Goal: Task Accomplishment & Management: Complete application form

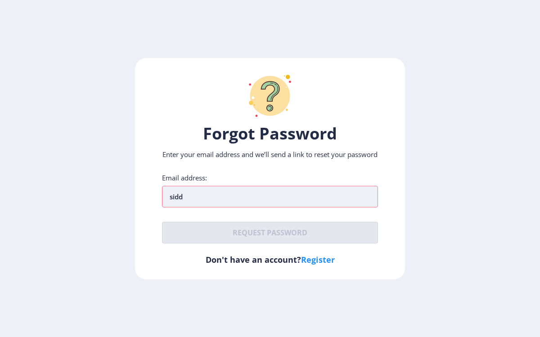
type input "[EMAIL_ADDRESS][DOMAIN_NAME]"
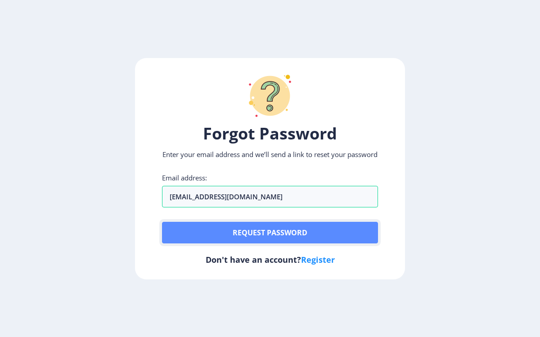
click at [259, 233] on button "Request password" at bounding box center [270, 233] width 216 height 22
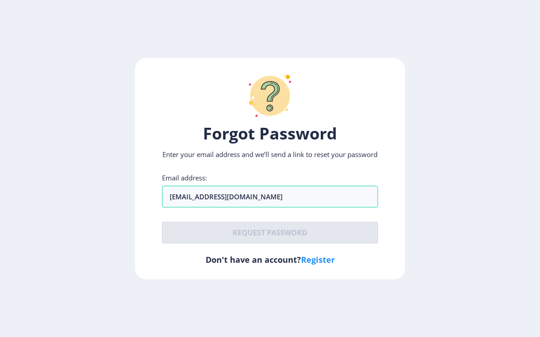
click at [258, 251] on div "Forgot Password Enter your email address and we’ll send a link to reset your pa…" at bounding box center [270, 168] width 270 height 221
click at [320, 265] on link "Register" at bounding box center [318, 259] width 34 height 11
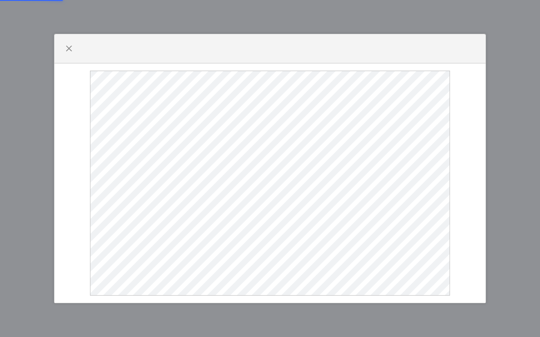
select select
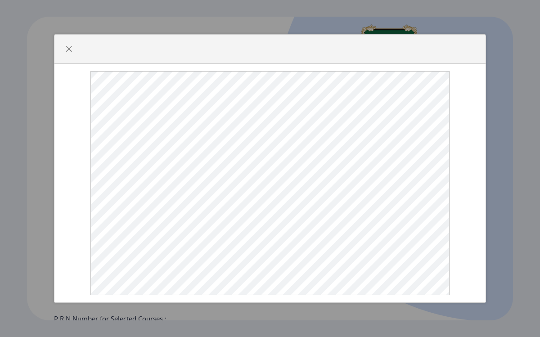
click at [86, 52] on div at bounding box center [269, 49] width 431 height 29
click at [66, 45] on span "button" at bounding box center [68, 48] width 7 height 7
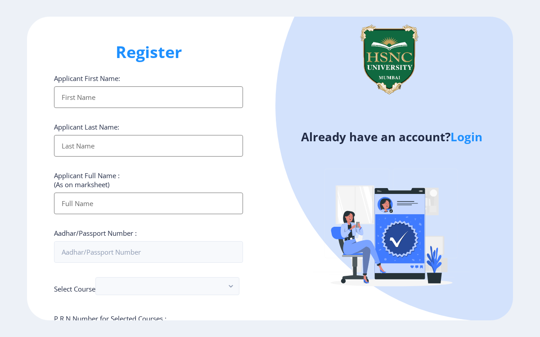
click at [136, 95] on input "Applicant First Name:" at bounding box center [148, 97] width 189 height 22
type input "Siddhi"
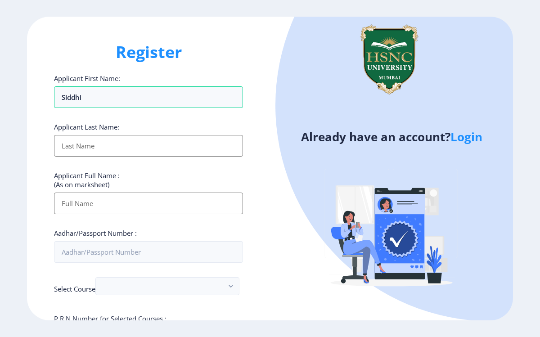
click at [130, 137] on input "Applicant First Name:" at bounding box center [148, 146] width 189 height 22
type input "[PERSON_NAME]"
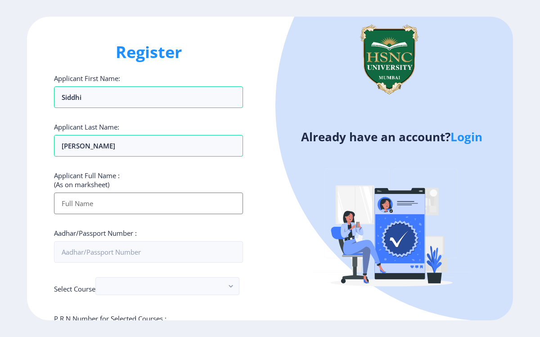
click at [100, 208] on input "Applicant First Name:" at bounding box center [148, 203] width 189 height 22
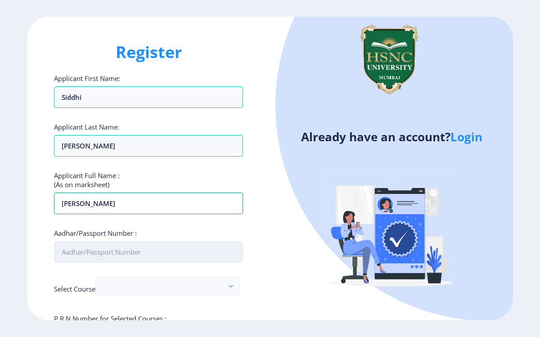
type input "[PERSON_NAME]"
click at [149, 251] on input "Aadhar/Passport Number :" at bounding box center [148, 252] width 189 height 22
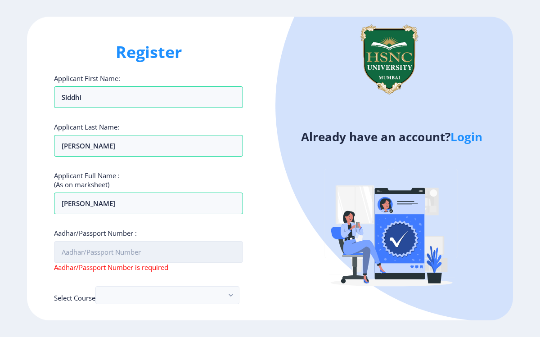
click at [139, 250] on input "Aadhar/Passport Number :" at bounding box center [148, 252] width 189 height 22
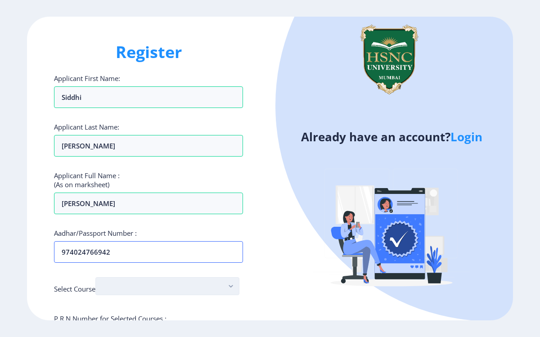
type input "974024766942"
click at [166, 282] on button "button" at bounding box center [167, 286] width 144 height 18
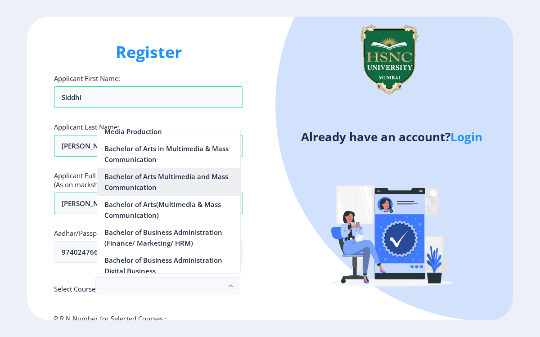
scroll to position [176, 0]
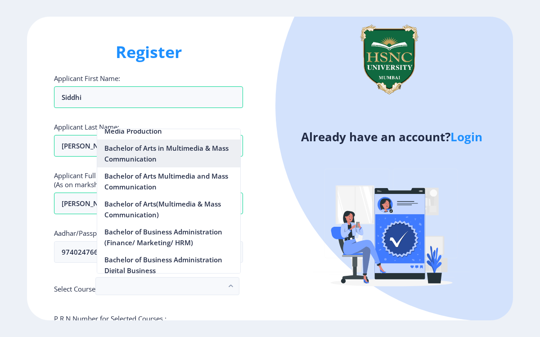
click at [179, 155] on nb-option "Bachelor of Arts in Multimedia & Mass Communication" at bounding box center [168, 153] width 143 height 28
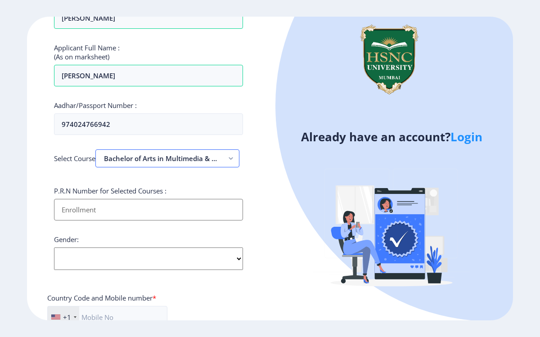
scroll to position [141, 0]
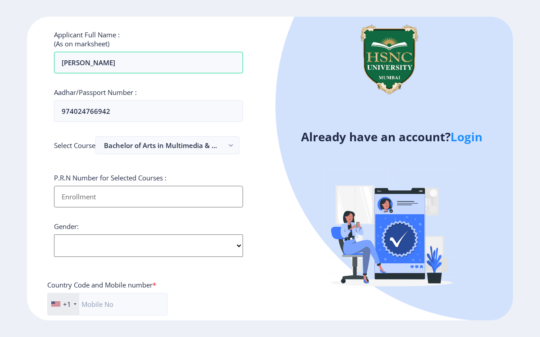
click at [195, 197] on input "Applicant First Name:" at bounding box center [148, 197] width 189 height 22
click at [234, 242] on select "Select Gender [DEMOGRAPHIC_DATA] [DEMOGRAPHIC_DATA] Other" at bounding box center [148, 245] width 189 height 22
select select "[DEMOGRAPHIC_DATA]"
click at [54, 234] on select "Select Gender [DEMOGRAPHIC_DATA] [DEMOGRAPHIC_DATA] Other" at bounding box center [148, 245] width 189 height 22
click at [76, 304] on div at bounding box center [75, 304] width 3 height 2
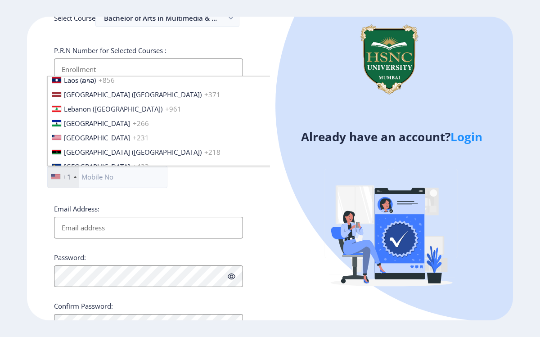
scroll to position [1675, 0]
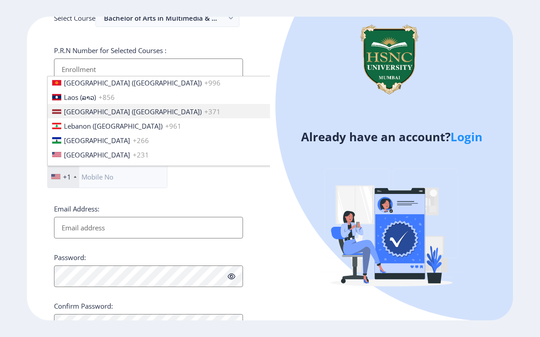
click at [123, 68] on input "Applicant First Name:" at bounding box center [148, 69] width 189 height 22
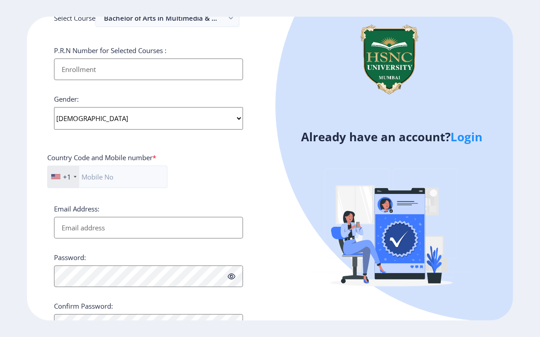
click at [66, 175] on div "+1" at bounding box center [67, 176] width 8 height 9
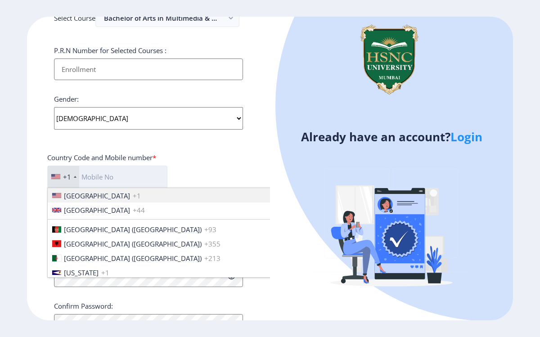
click at [128, 174] on input "text" at bounding box center [107, 176] width 120 height 22
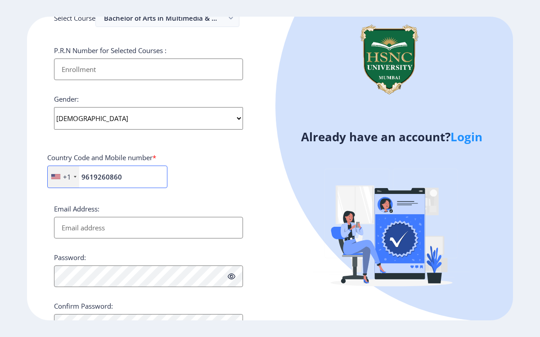
type input "9619260860"
click at [71, 178] on div "+1" at bounding box center [63, 177] width 31 height 22
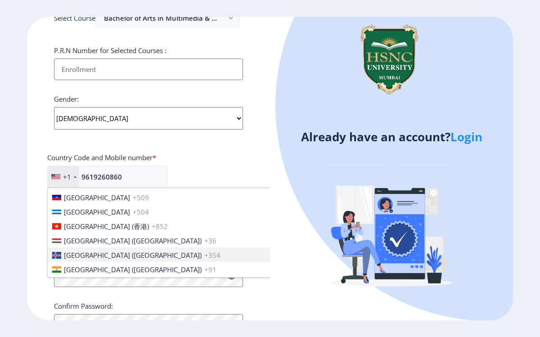
scroll to position [1356, 0]
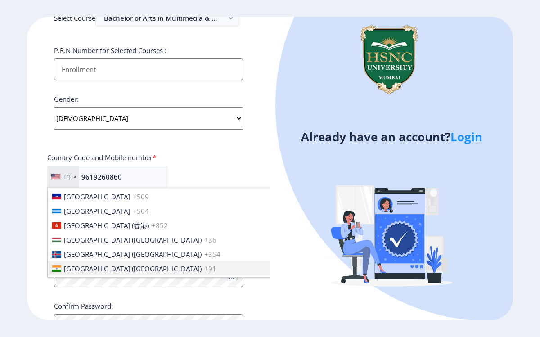
click at [92, 264] on span "[GEOGRAPHIC_DATA] ([GEOGRAPHIC_DATA])" at bounding box center [133, 268] width 138 height 9
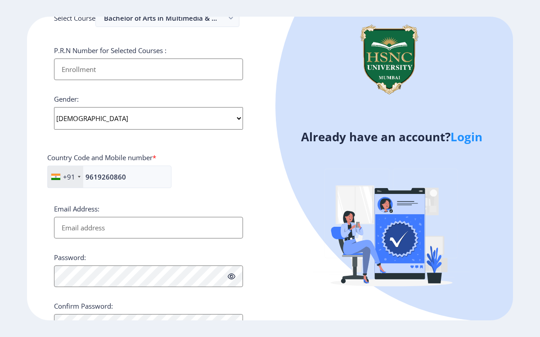
click at [107, 228] on input "Email Address:" at bounding box center [148, 228] width 189 height 22
type input "[EMAIL_ADDRESS][DOMAIN_NAME]"
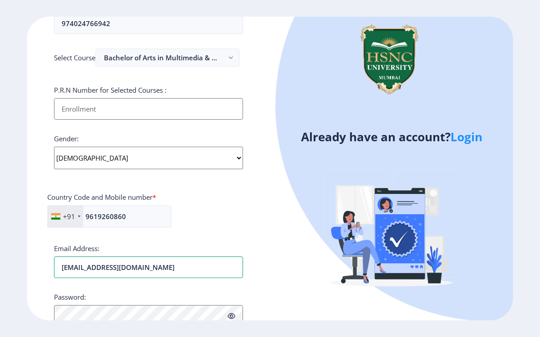
scroll to position [219, 0]
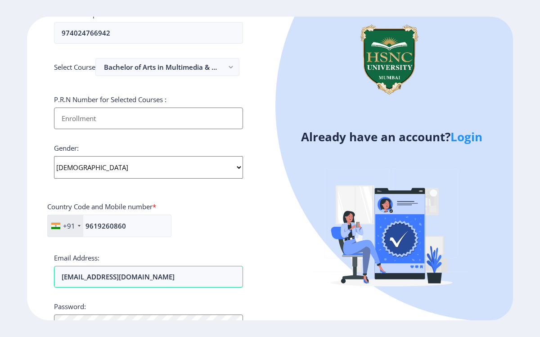
click at [128, 125] on input "Applicant First Name:" at bounding box center [148, 118] width 189 height 22
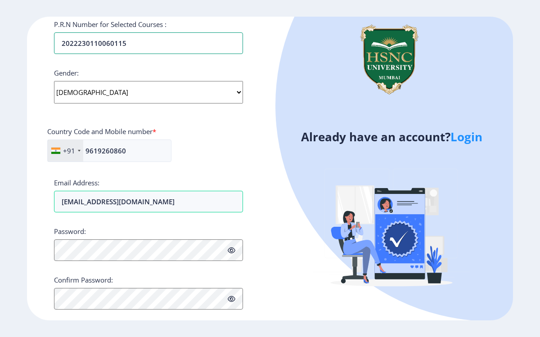
scroll to position [311, 0]
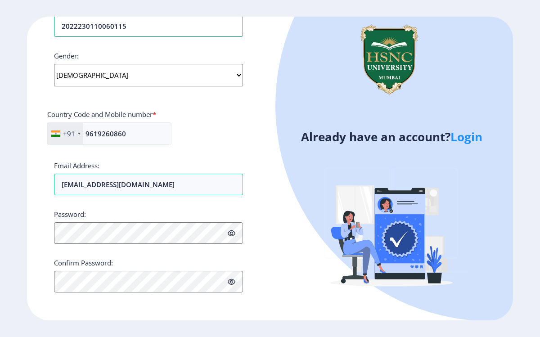
type input "2022230110060115"
click at [232, 233] on icon at bounding box center [232, 233] width 8 height 7
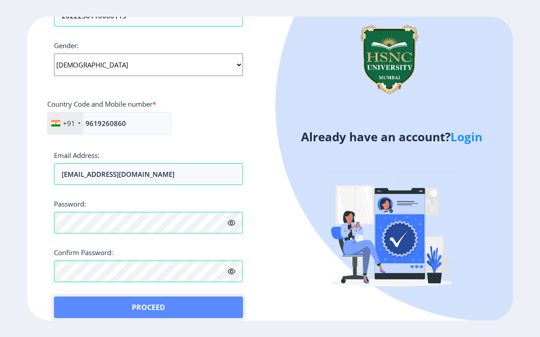
click at [78, 300] on button "Proceed" at bounding box center [148, 307] width 189 height 22
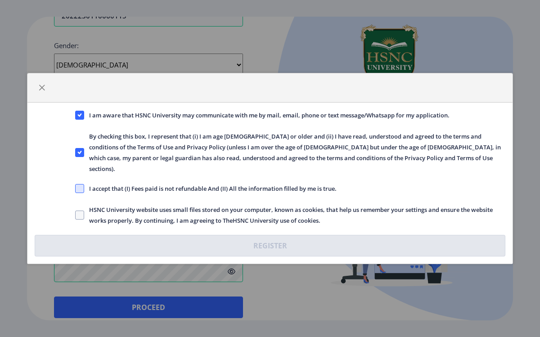
click at [80, 187] on span at bounding box center [79, 188] width 9 height 9
click at [76, 188] on input "I accept that (I) Fees paid is not refundable And (II) All the information fill…" at bounding box center [75, 188] width 0 height 0
checkbox input "true"
click at [77, 211] on span at bounding box center [79, 214] width 9 height 9
click at [76, 215] on input "HSNC University website uses small files stored on your computer, known as cook…" at bounding box center [75, 215] width 0 height 0
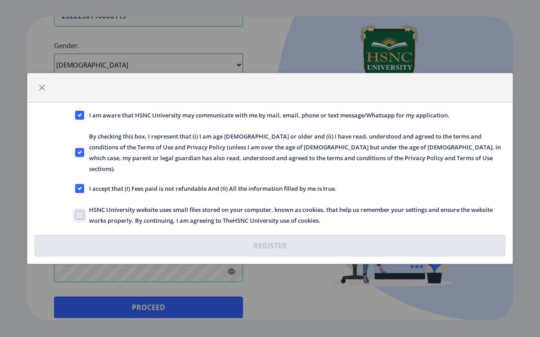
checkbox input "true"
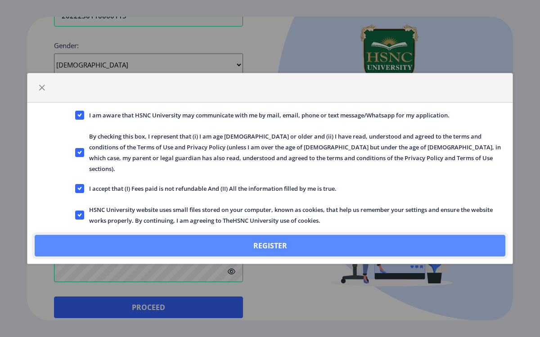
click at [140, 235] on button "Register" at bounding box center [270, 246] width 470 height 22
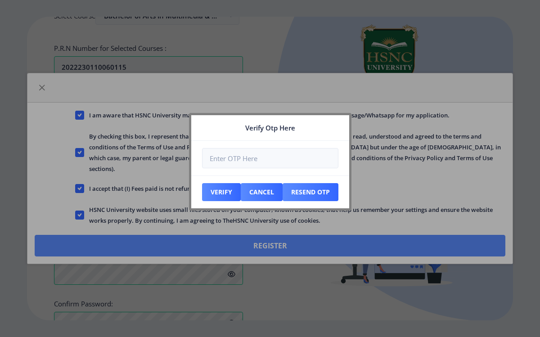
scroll to position [373, 0]
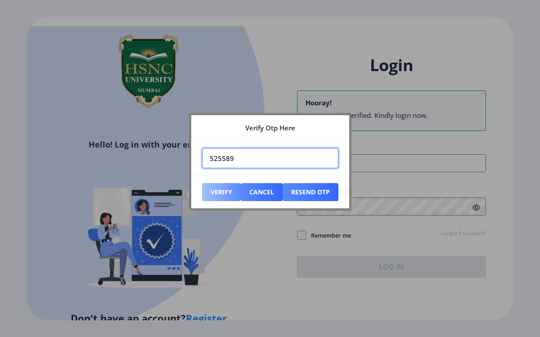
type input "525589"
click at [216, 188] on button "Verify" at bounding box center [221, 192] width 39 height 18
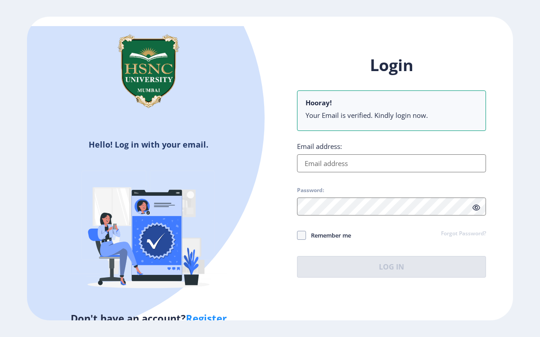
click at [309, 167] on input "Email address:" at bounding box center [391, 163] width 189 height 18
type input "[EMAIL_ADDRESS][DOMAIN_NAME]"
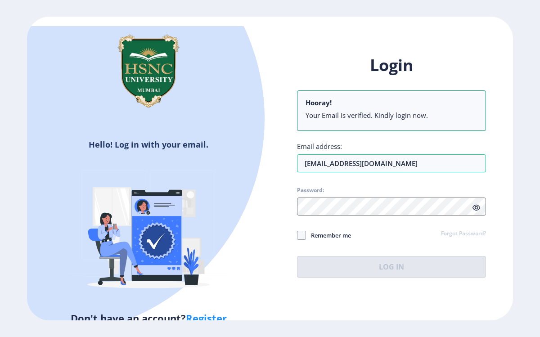
click at [323, 217] on div "Login Hooray! Your Email is verified. Kindly login now. Email address: [EMAIL_A…" at bounding box center [391, 165] width 189 height 223
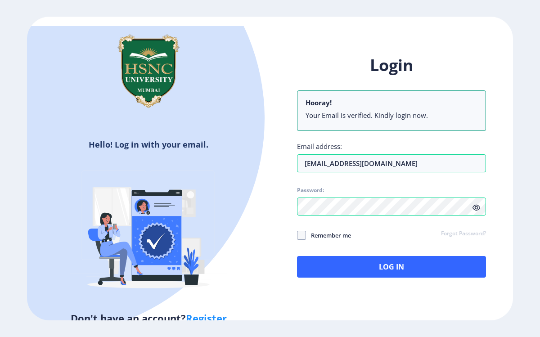
click at [475, 207] on icon at bounding box center [476, 207] width 8 height 7
click at [301, 233] on span at bounding box center [301, 235] width 9 height 9
click at [297, 235] on input "Remember me" at bounding box center [297, 235] width 0 height 0
checkbox input "true"
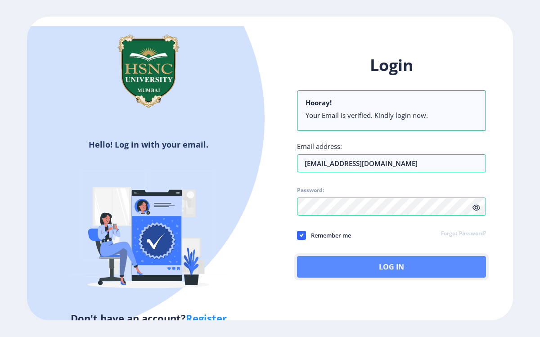
click at [340, 268] on button "Log In" at bounding box center [391, 267] width 189 height 22
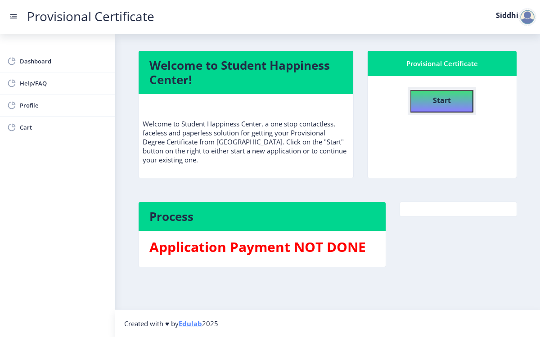
click at [431, 105] on button "Start" at bounding box center [441, 101] width 63 height 22
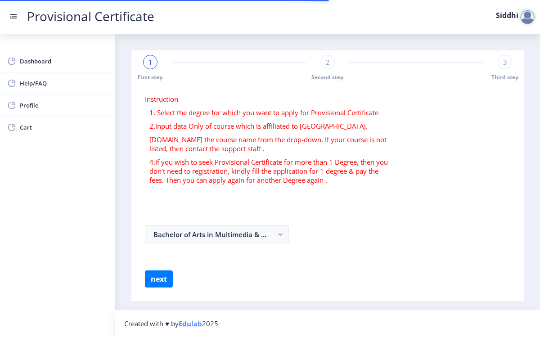
select select
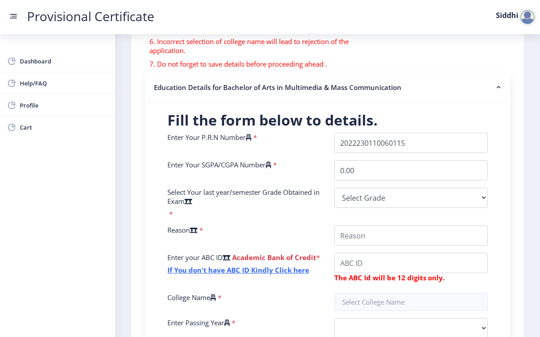
scroll to position [181, 0]
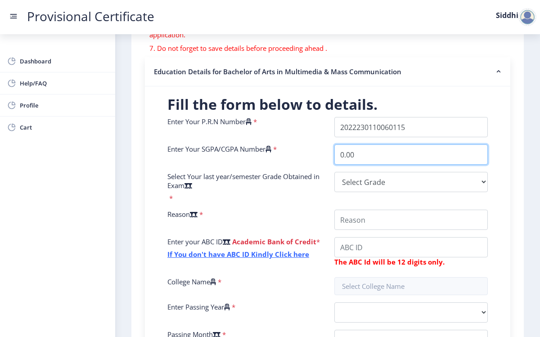
click at [367, 150] on input "0.00" at bounding box center [410, 154] width 153 height 20
type input "0"
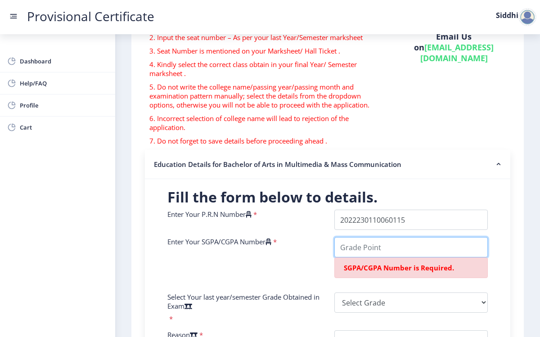
scroll to position [98, 0]
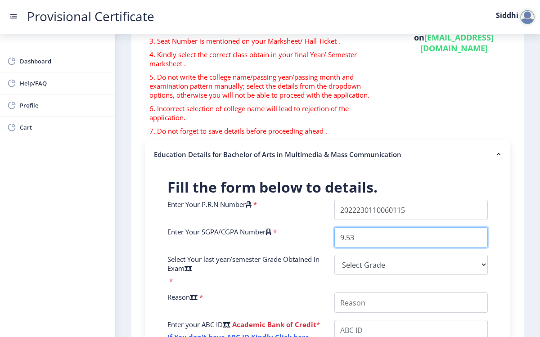
type input "9.53"
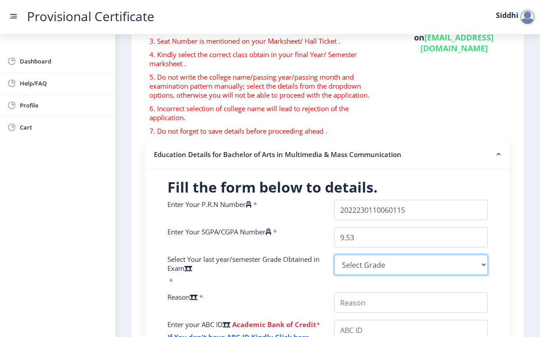
click at [360, 264] on select "Select Grade O A+ A B+ B C D F(Fail)" at bounding box center [410, 265] width 153 height 20
select select "A+"
click at [334, 255] on select "Select Grade O A+ A B+ B C D F(Fail)" at bounding box center [410, 265] width 153 height 20
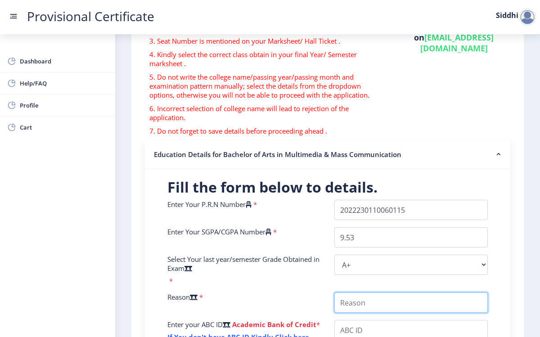
click at [365, 301] on input "College Name" at bounding box center [410, 302] width 153 height 20
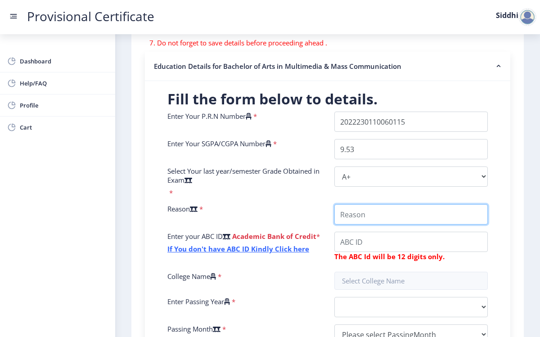
scroll to position [190, 0]
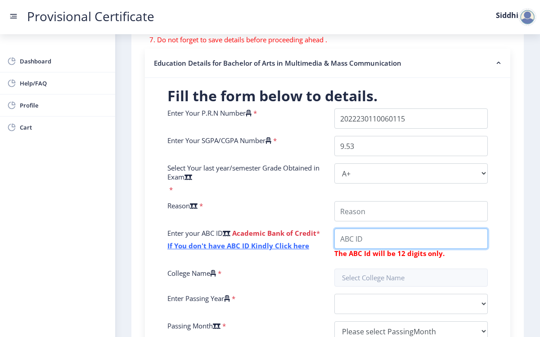
click at [354, 238] on div "Enter Your P.R.N Number * Enter Your SGPA/CGPA Number * 9.53 Select Your last y…" at bounding box center [328, 228] width 334 height 240
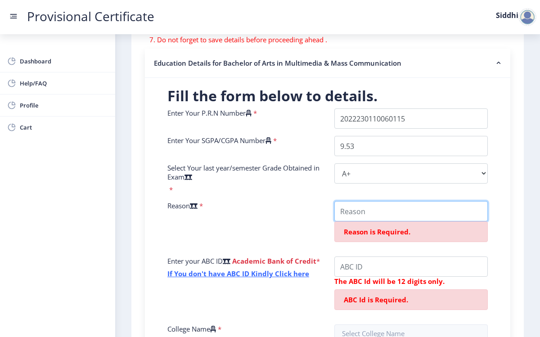
click at [357, 212] on input "College Name" at bounding box center [410, 211] width 153 height 20
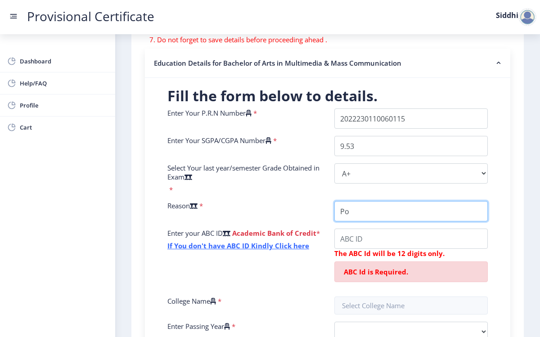
type input "P"
type input "Master's Admission Application"
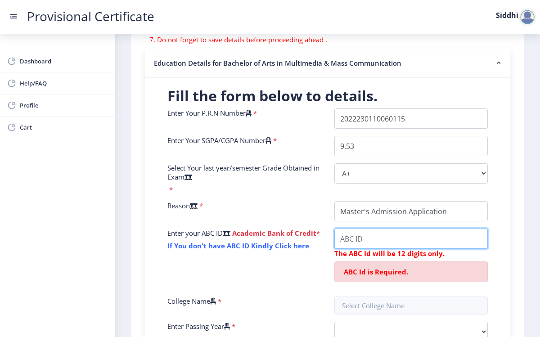
click at [344, 234] on input "College Name" at bounding box center [410, 238] width 153 height 20
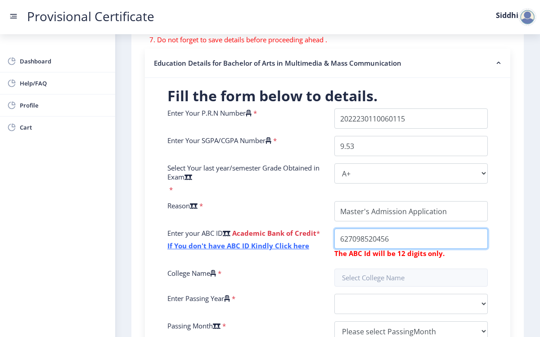
type input "627098520456"
click at [385, 287] on div "Enter Your P.R.N Number * Enter Your SGPA/CGPA Number * 9.53 Select Your last y…" at bounding box center [328, 228] width 334 height 240
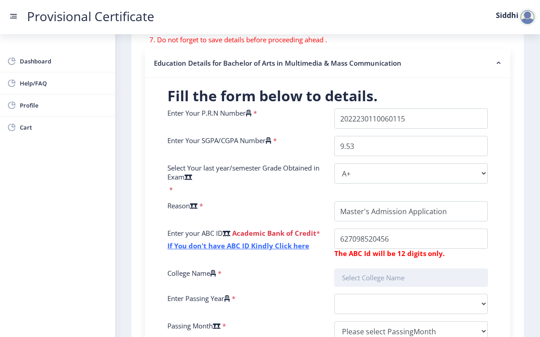
click at [379, 279] on input "text" at bounding box center [410, 277] width 153 height 18
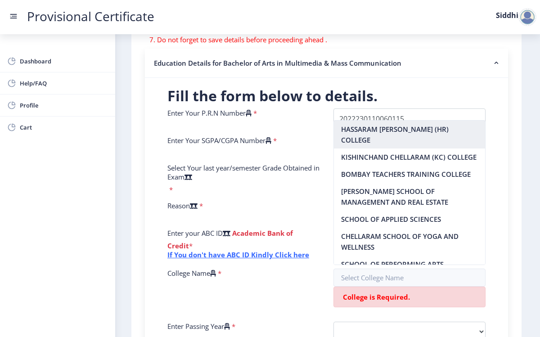
click at [389, 126] on nb-option "HASSARAM [PERSON_NAME] (HR) COLLEGE" at bounding box center [410, 135] width 152 height 28
type input "HASSARAM [PERSON_NAME] (HR) COLLEGE"
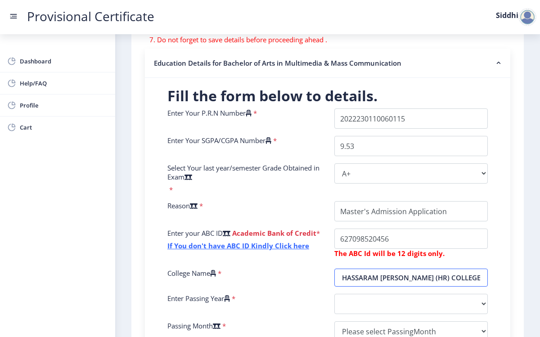
scroll to position [250, 0]
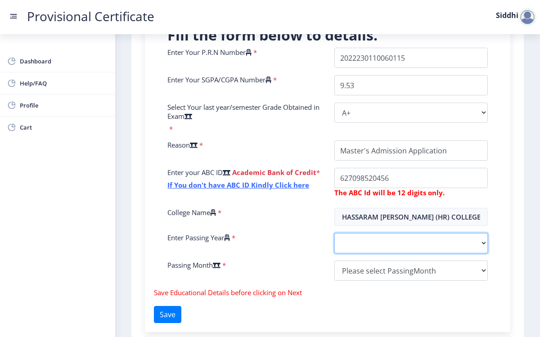
click at [385, 237] on select "2025 2024 2023 2022 2021 2020 2019 2018 2017 2016 2015 2014 2013 2012 2011 2010…" at bounding box center [410, 243] width 153 height 20
select select "2025"
click at [334, 233] on select "2025 2024 2023 2022 2021 2020 2019 2018 2017 2016 2015 2014 2013 2012 2011 2010…" at bounding box center [410, 243] width 153 height 20
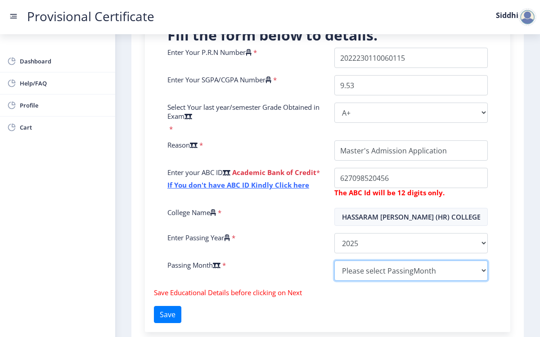
click at [381, 265] on select "Please select PassingMonth (01) January (02) February (03) March (04) April (05…" at bounding box center [410, 270] width 153 height 20
select select "April"
click at [334, 260] on select "Please select PassingMonth (01) January (02) February (03) March (04) April (05…" at bounding box center [410, 270] width 153 height 20
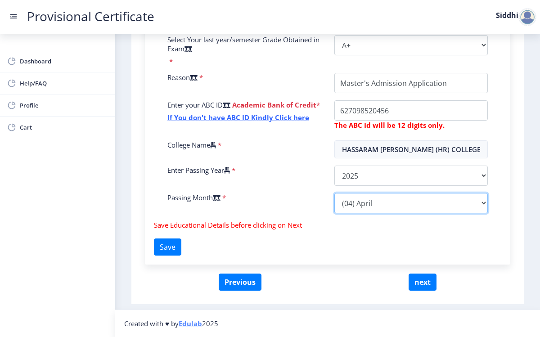
scroll to position [315, 0]
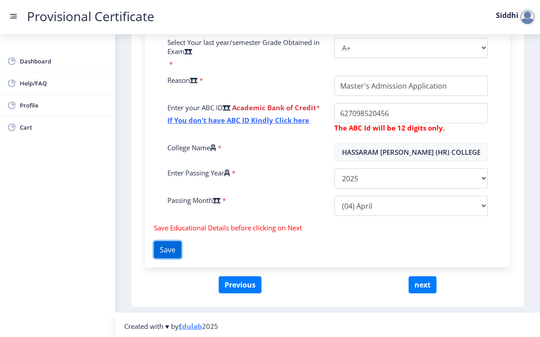
click at [178, 255] on button "Save" at bounding box center [167, 249] width 27 height 17
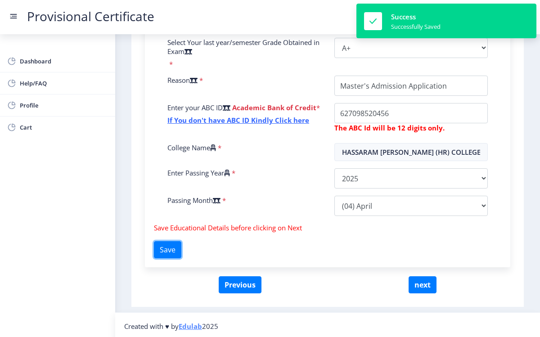
scroll to position [318, 0]
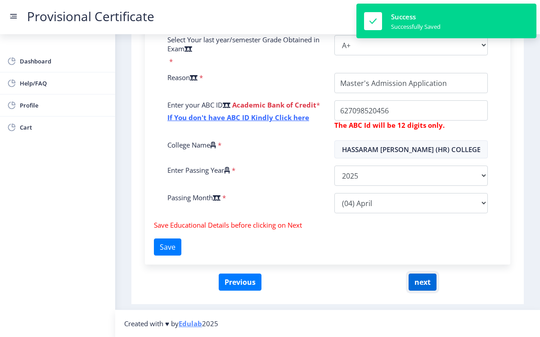
click at [420, 277] on button "next" at bounding box center [422, 281] width 28 height 17
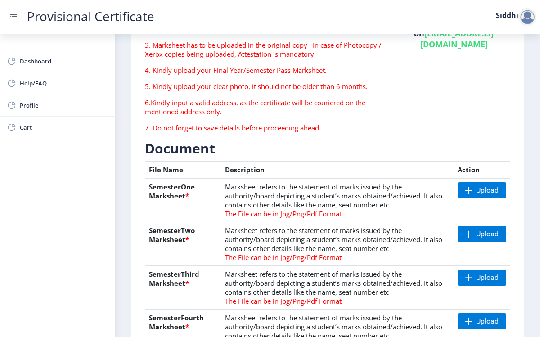
scroll to position [124, 0]
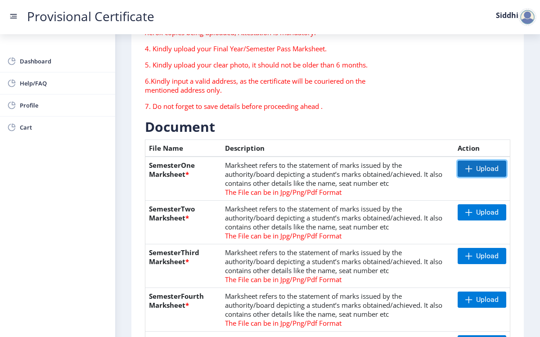
click at [471, 166] on span "Upload" at bounding box center [481, 169] width 49 height 16
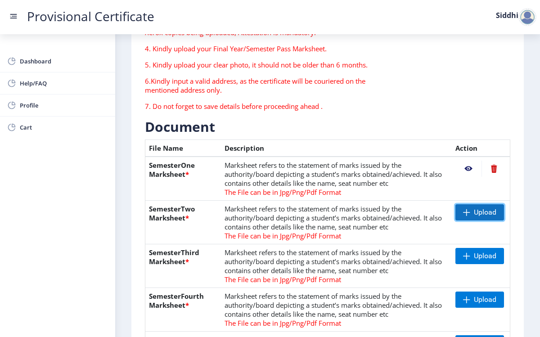
click at [474, 213] on span "Upload" at bounding box center [485, 212] width 22 height 9
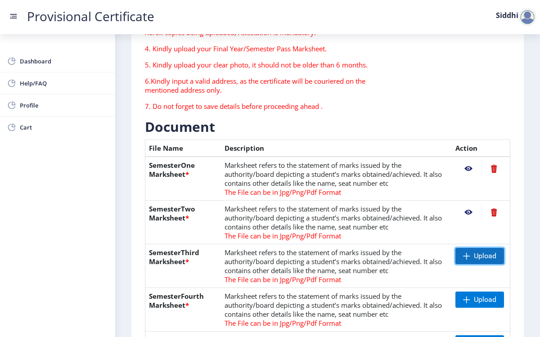
click at [471, 257] on span "Upload" at bounding box center [479, 256] width 49 height 16
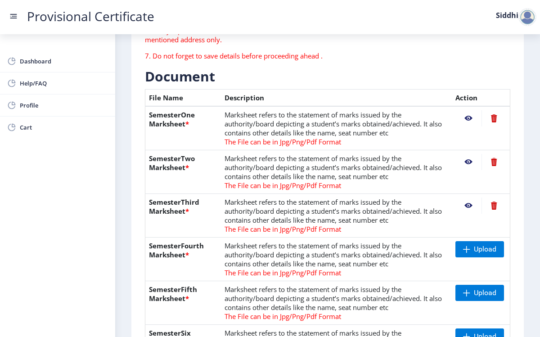
scroll to position [182, 0]
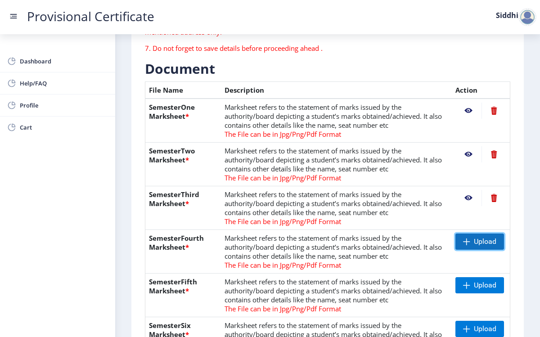
click at [464, 237] on span "Upload" at bounding box center [479, 241] width 49 height 16
click at [468, 281] on span "Upload" at bounding box center [479, 285] width 49 height 16
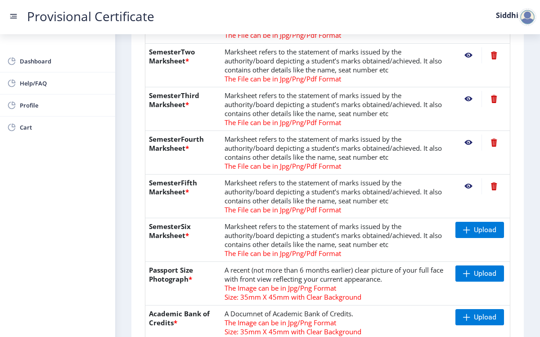
scroll to position [344, 0]
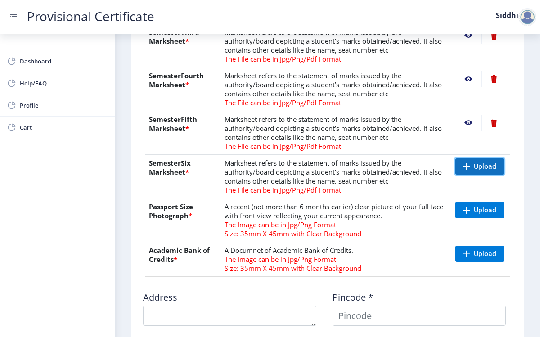
click at [469, 163] on span "Upload" at bounding box center [479, 166] width 49 height 16
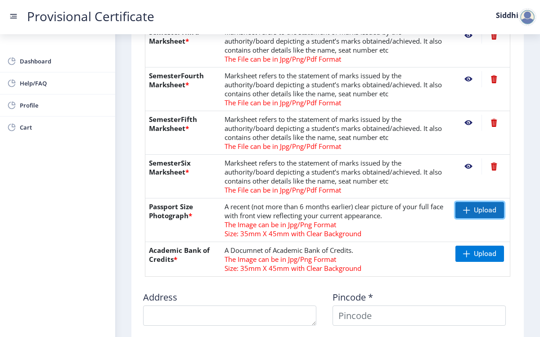
click at [470, 213] on span "Upload" at bounding box center [479, 210] width 49 height 16
click at [465, 209] on span at bounding box center [466, 209] width 7 height 7
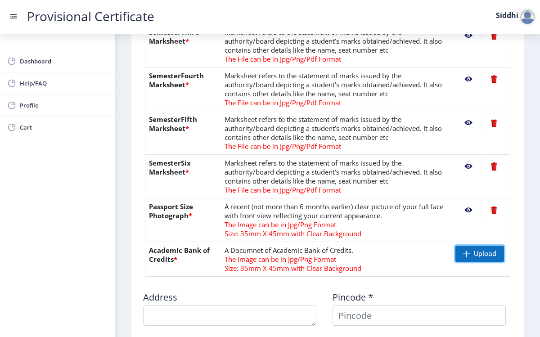
click at [482, 256] on span "Upload" at bounding box center [485, 253] width 22 height 9
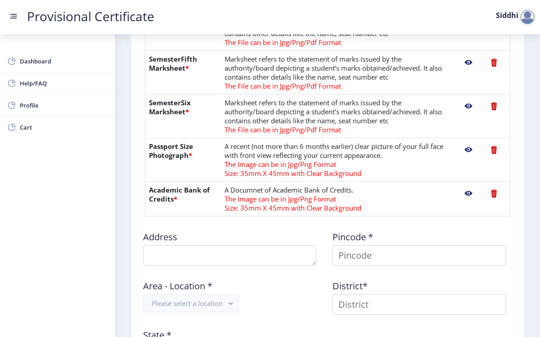
scroll to position [451, 0]
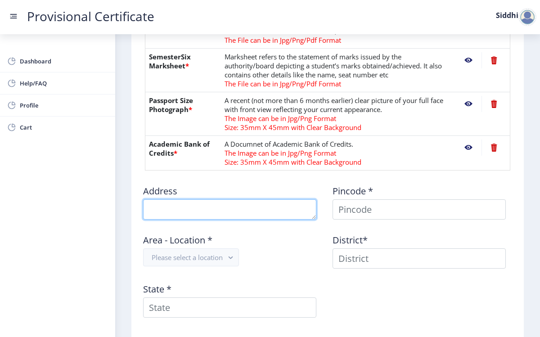
click at [220, 208] on textarea at bounding box center [229, 209] width 173 height 20
type textarea "B/61 Heera Panna Apt, [PERSON_NAME]"
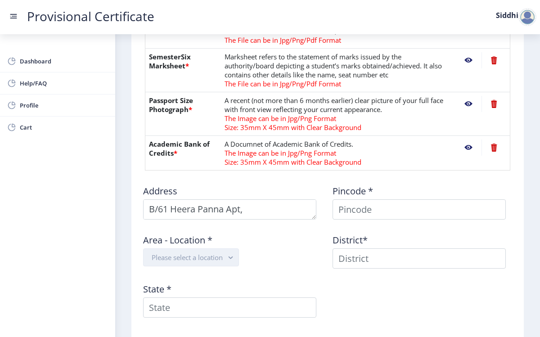
click at [217, 259] on button "Please select a location" at bounding box center [191, 257] width 96 height 18
click at [230, 253] on rect "button" at bounding box center [230, 257] width 10 height 10
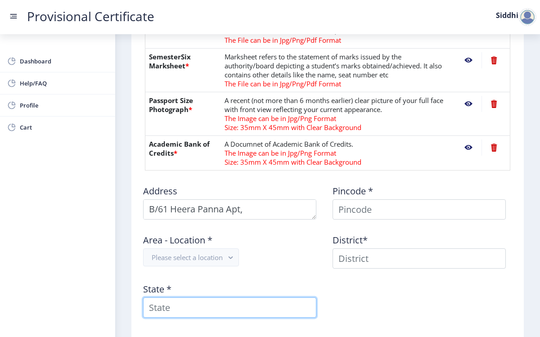
click at [240, 308] on input "State *" at bounding box center [229, 307] width 173 height 20
type input "[GEOGRAPHIC_DATA]"
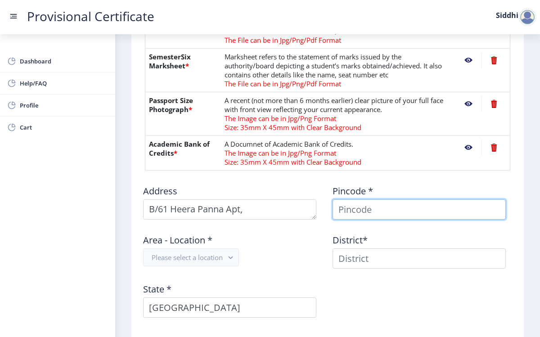
click at [353, 214] on input at bounding box center [418, 209] width 173 height 20
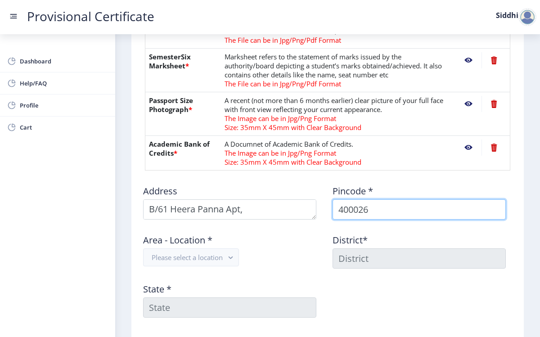
type input "400026"
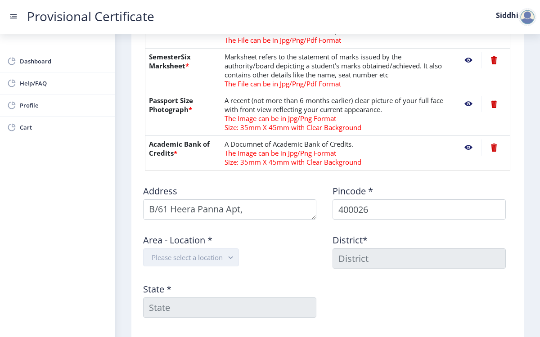
click at [198, 258] on button "Please select a location" at bounding box center [191, 257] width 96 height 18
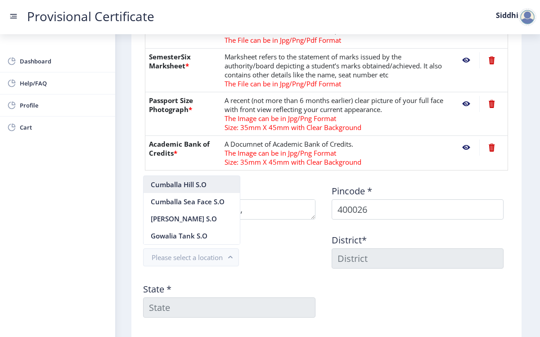
click at [210, 181] on nb-option "Cumballa Hill S.O" at bounding box center [191, 184] width 96 height 17
type input "[GEOGRAPHIC_DATA]"
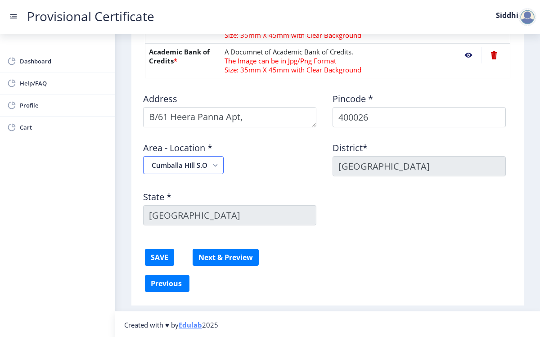
scroll to position [544, 0]
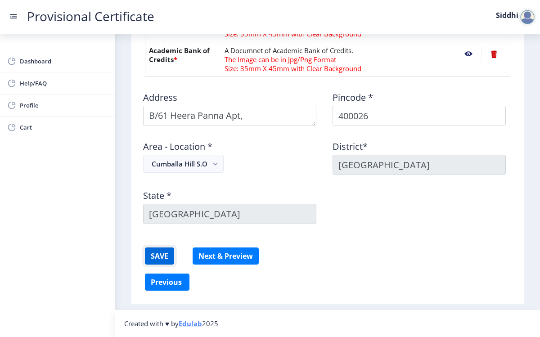
click at [161, 255] on button "SAVE" at bounding box center [159, 255] width 29 height 17
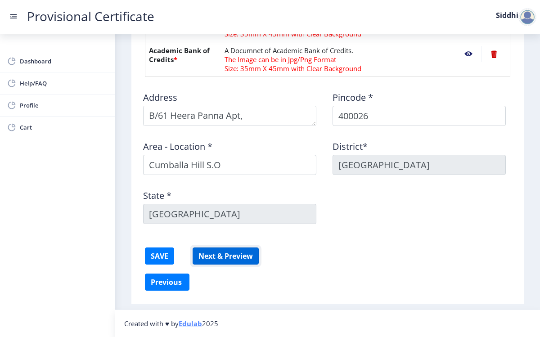
click at [217, 251] on button "Next & Preview" at bounding box center [225, 255] width 66 height 17
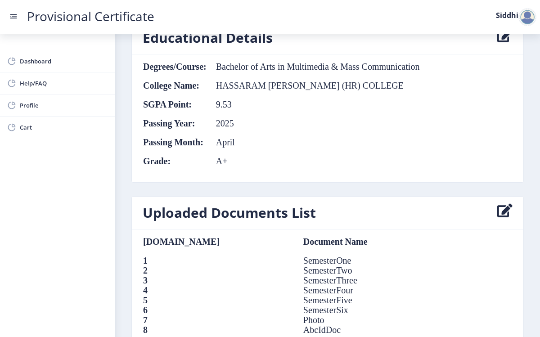
scroll to position [616, 0]
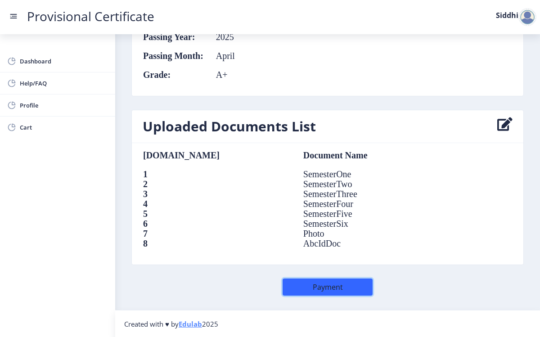
click at [314, 282] on button "Payment" at bounding box center [327, 286] width 90 height 17
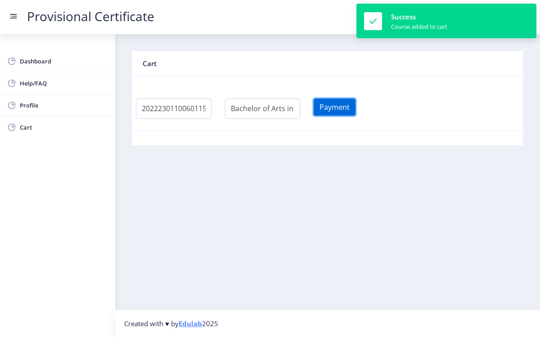
click at [331, 103] on button "Payment" at bounding box center [334, 106] width 42 height 17
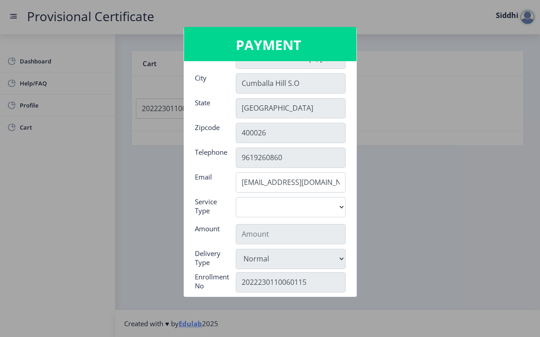
scroll to position [50, 0]
click at [323, 204] on select "Digital" at bounding box center [291, 206] width 110 height 20
select select "old"
click at [236, 196] on select "Digital" at bounding box center [291, 206] width 110 height 20
type input "795"
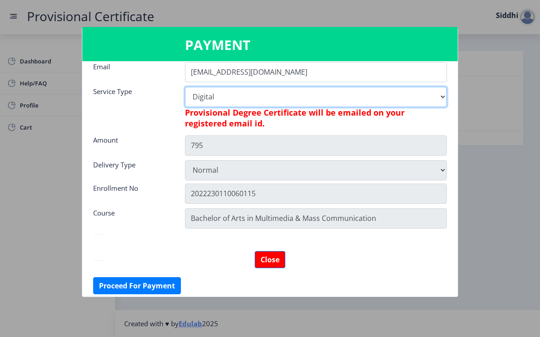
scroll to position [164, 0]
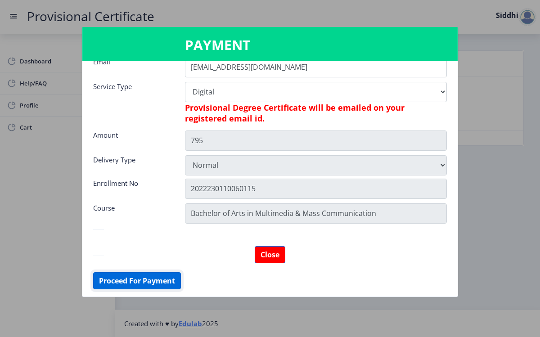
click at [129, 282] on button "Proceed For Payment" at bounding box center [137, 280] width 88 height 17
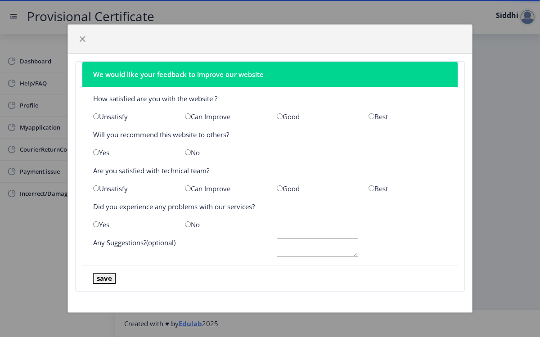
click at [190, 116] on input "radio" at bounding box center [188, 116] width 6 height 6
radio input "true"
click at [95, 152] on input "radio" at bounding box center [96, 152] width 6 height 6
radio input "true"
click at [277, 189] on input "radio" at bounding box center [280, 188] width 6 height 6
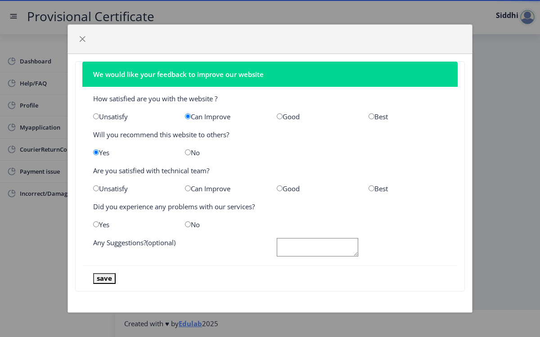
radio input "true"
click at [279, 116] on input "radio" at bounding box center [280, 116] width 6 height 6
radio input "true"
click at [188, 222] on input "radio" at bounding box center [188, 224] width 6 height 6
radio input "true"
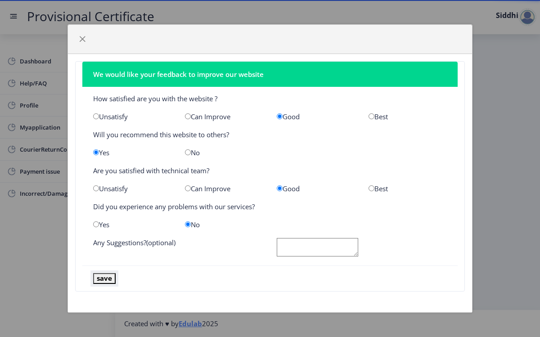
click at [103, 278] on button "save" at bounding box center [104, 278] width 22 height 10
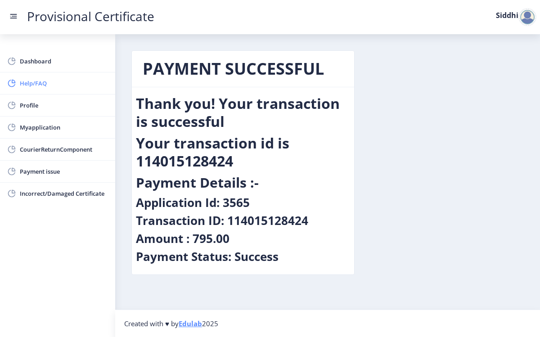
click at [44, 79] on span "Help/FAQ" at bounding box center [64, 83] width 88 height 11
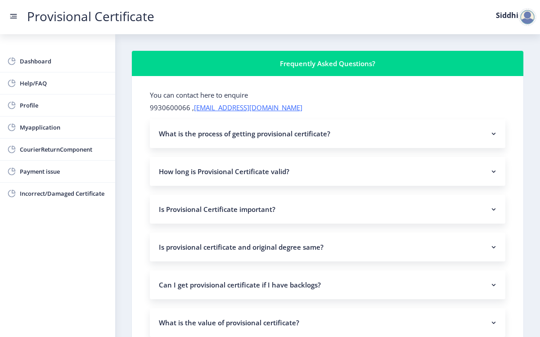
click at [255, 135] on nb-accordion-item-header "What is the process of getting provisional certificate?" at bounding box center [327, 133] width 355 height 29
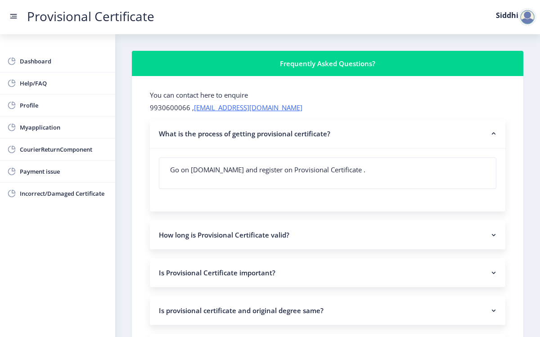
click at [235, 140] on nb-accordion-item-header "What is the process of getting provisional certificate?" at bounding box center [327, 133] width 355 height 29
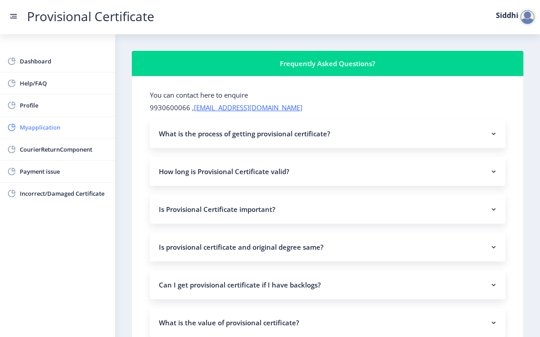
click at [87, 122] on span "Myapplication" at bounding box center [64, 127] width 88 height 11
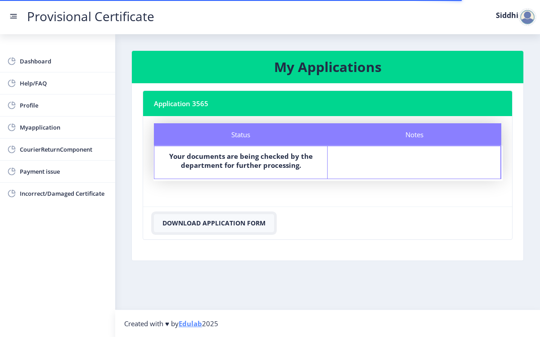
click at [176, 221] on button "Download Application Form" at bounding box center [214, 223] width 120 height 18
